Goal: Task Accomplishment & Management: Use online tool/utility

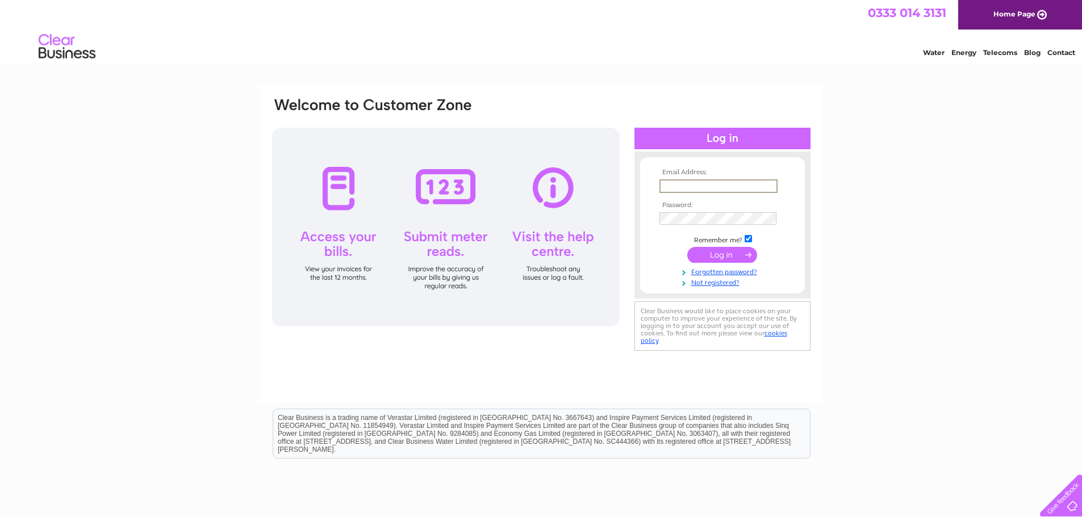
click at [695, 186] on input "text" at bounding box center [718, 186] width 118 height 14
type input "thequaich@mail.com"
click at [687, 247] on input "submit" at bounding box center [722, 255] width 70 height 16
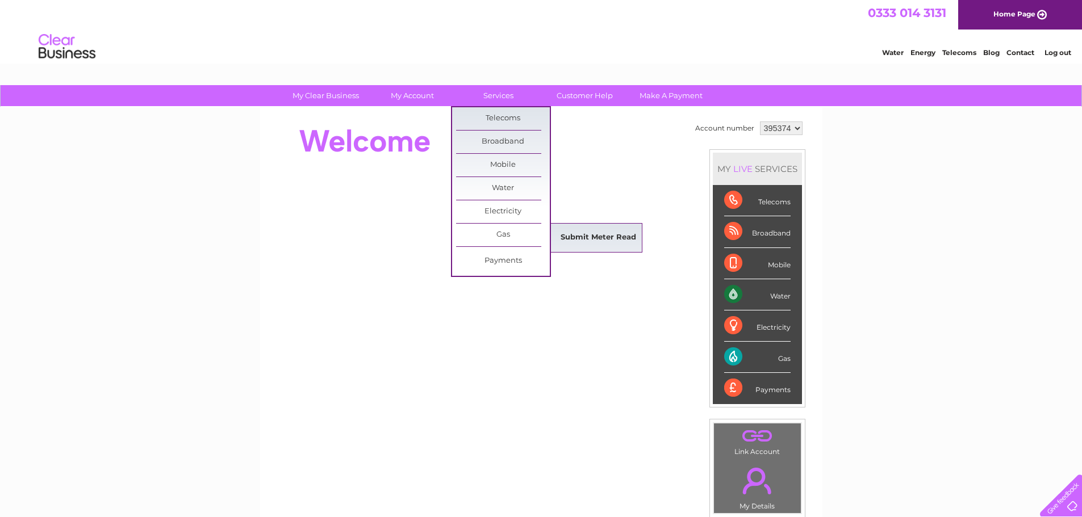
click at [588, 234] on link "Submit Meter Read" at bounding box center [598, 238] width 94 height 23
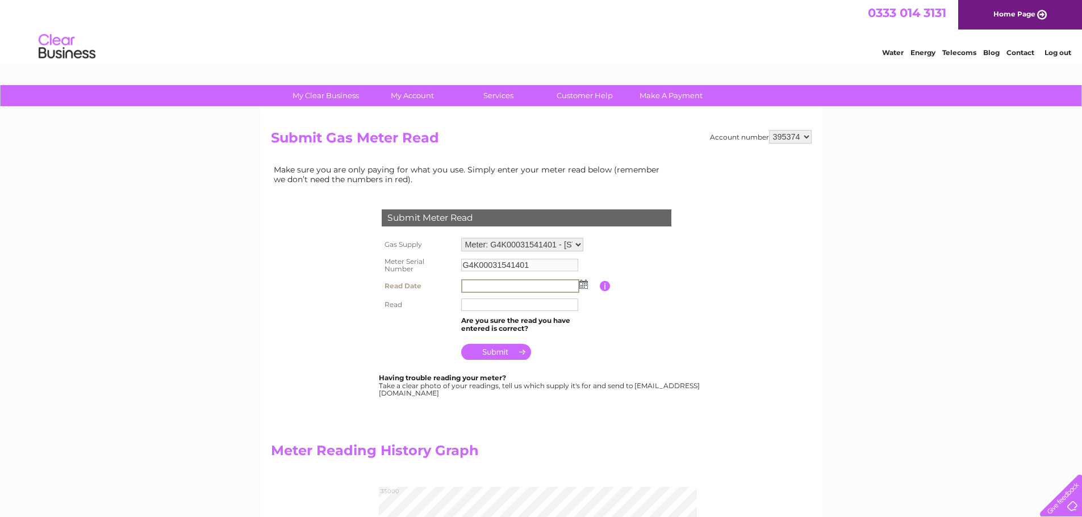
click at [491, 286] on input "text" at bounding box center [520, 286] width 118 height 14
click at [580, 288] on img at bounding box center [582, 283] width 9 height 9
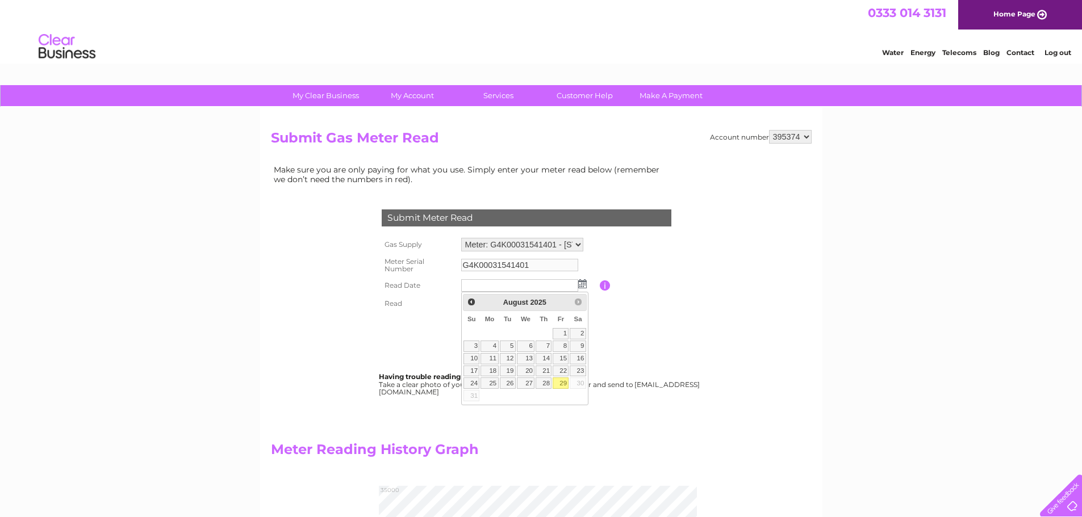
click at [563, 384] on link "29" at bounding box center [560, 383] width 16 height 11
type input "2025/08/29"
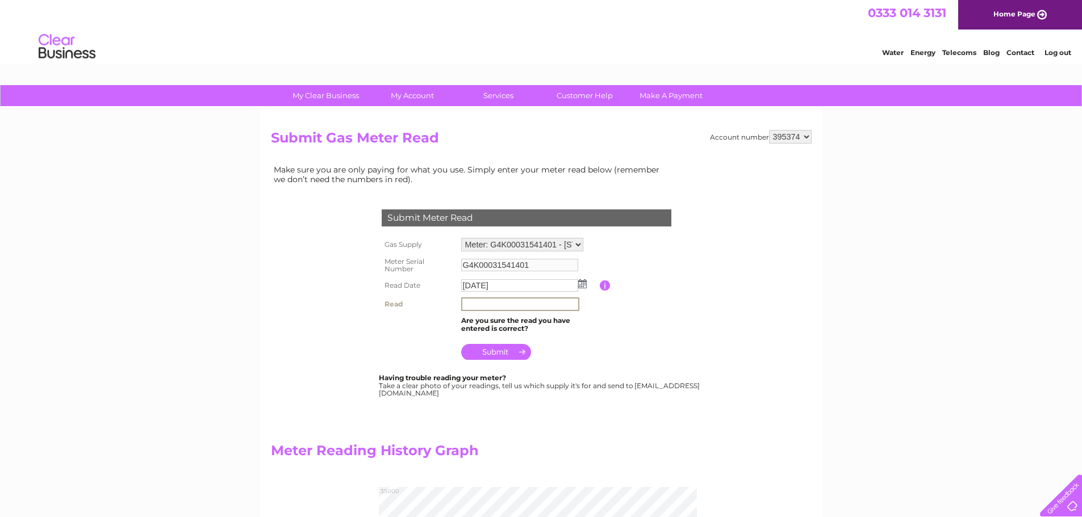
click at [504, 305] on input "text" at bounding box center [520, 304] width 118 height 14
type input "33338"
click at [499, 351] on input "submit" at bounding box center [496, 351] width 70 height 16
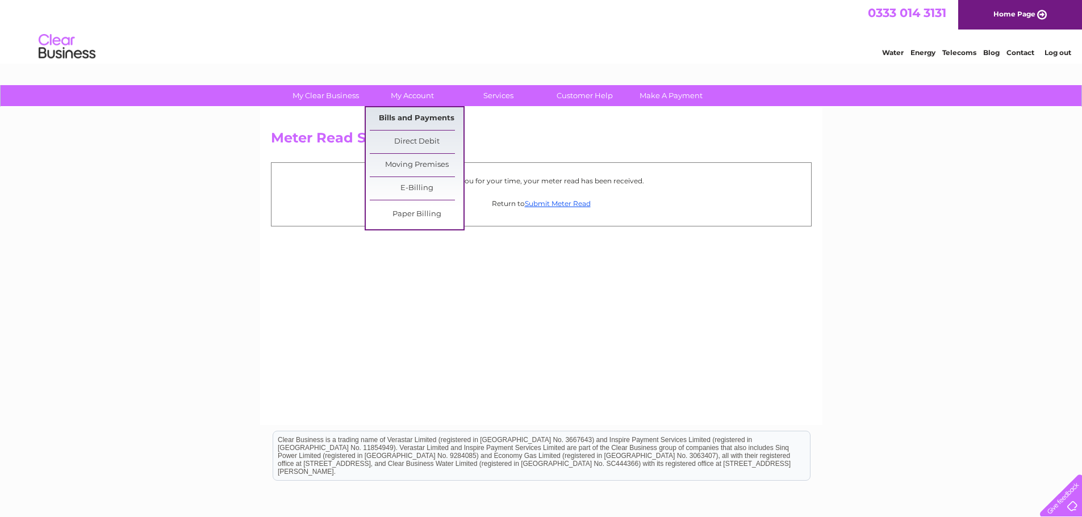
click at [418, 116] on link "Bills and Payments" at bounding box center [417, 118] width 94 height 23
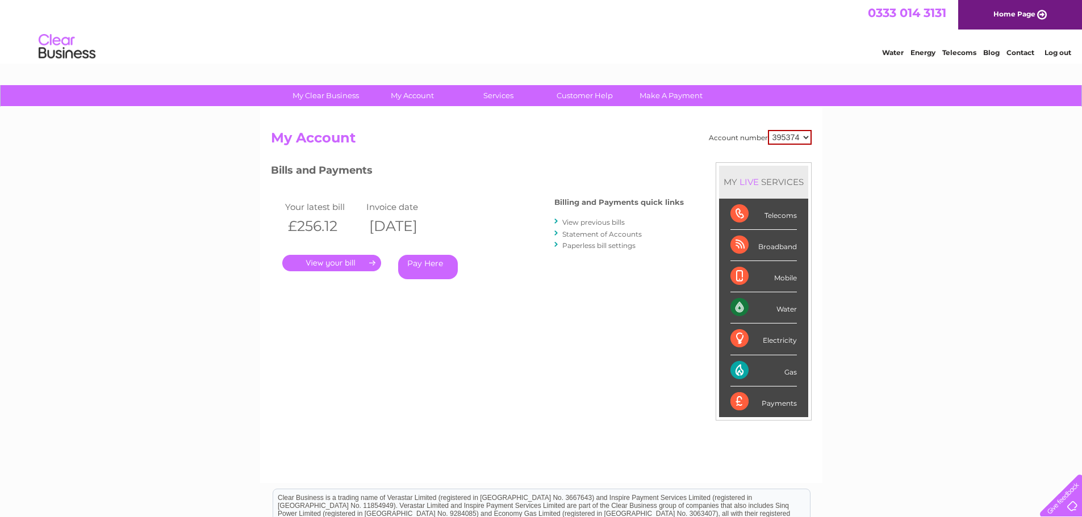
click at [605, 221] on link "View previous bills" at bounding box center [593, 222] width 62 height 9
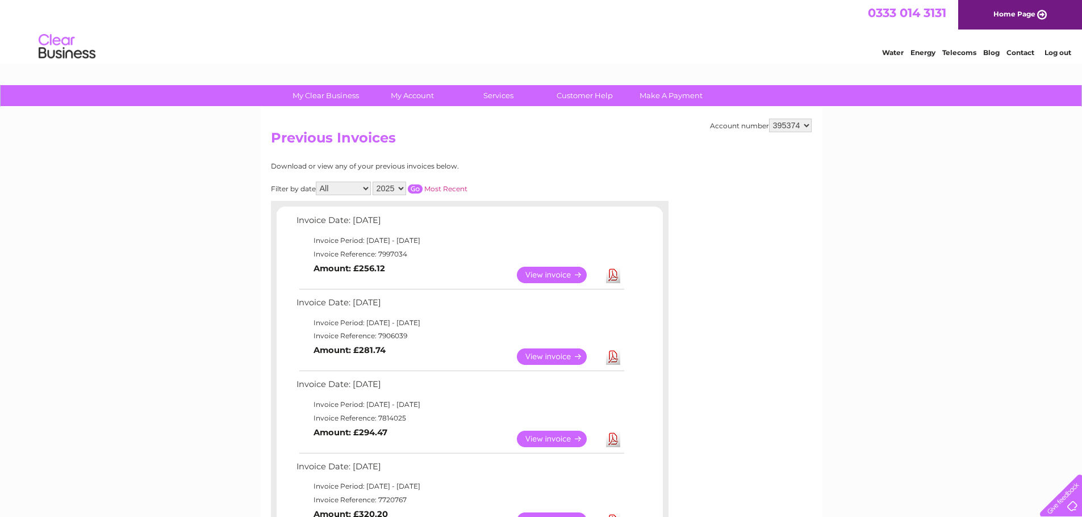
click at [572, 272] on link "View" at bounding box center [558, 275] width 83 height 16
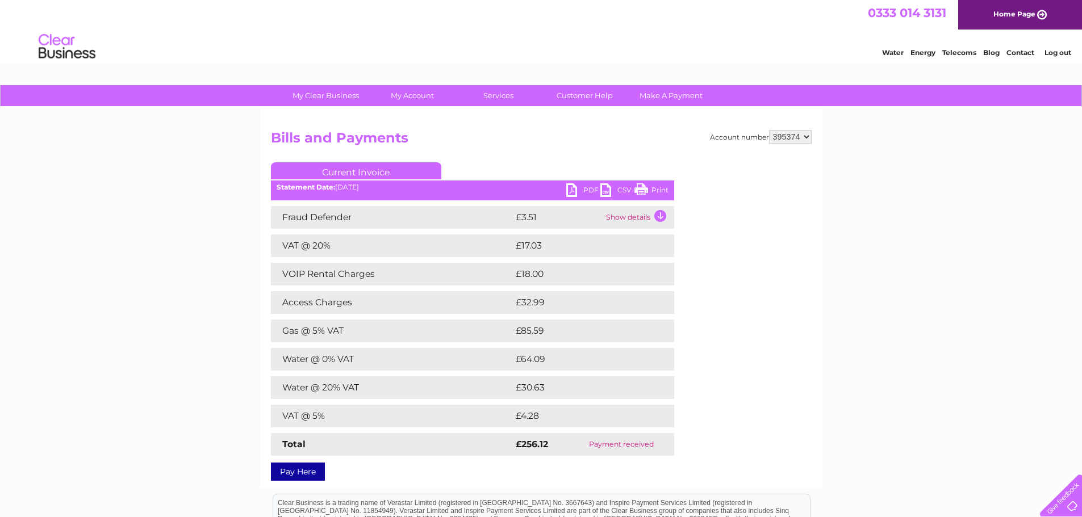
click at [588, 190] on link "PDF" at bounding box center [583, 191] width 34 height 16
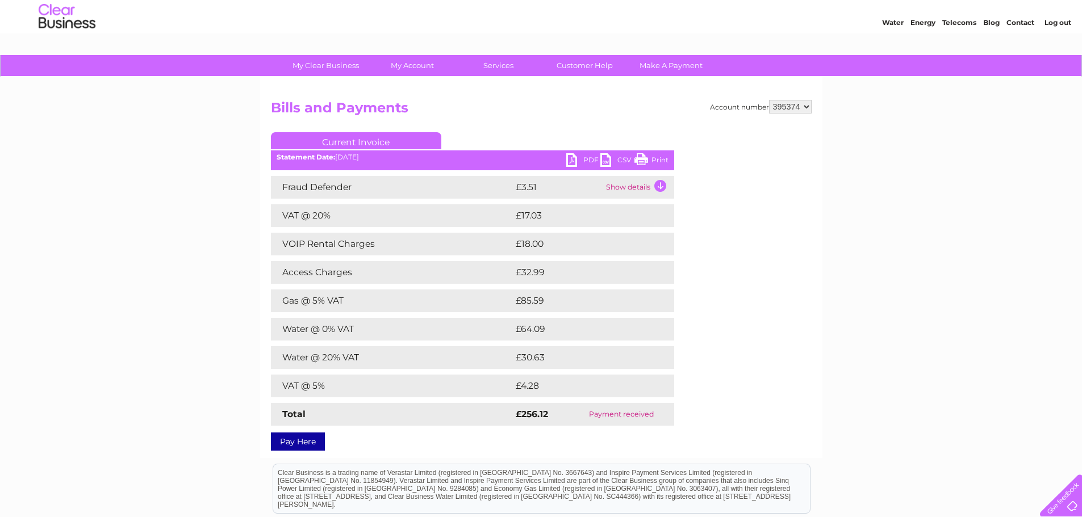
scroll to position [3, 0]
